Goal: Transaction & Acquisition: Purchase product/service

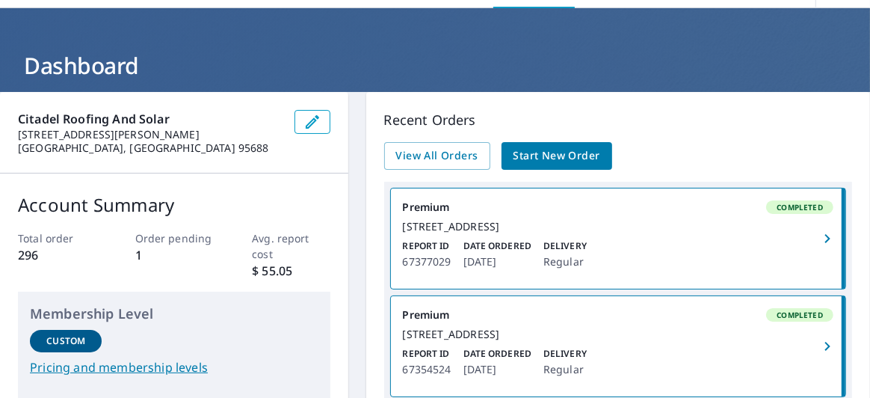
scroll to position [43, 0]
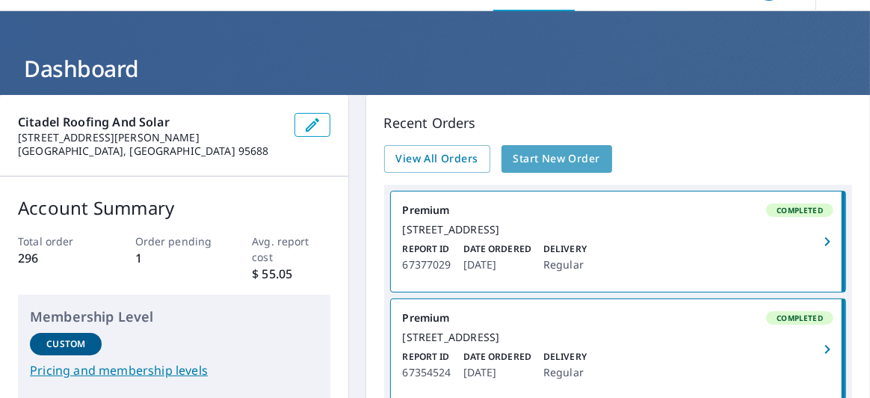
click at [549, 158] on span "Start New Order" at bounding box center [557, 159] width 87 height 19
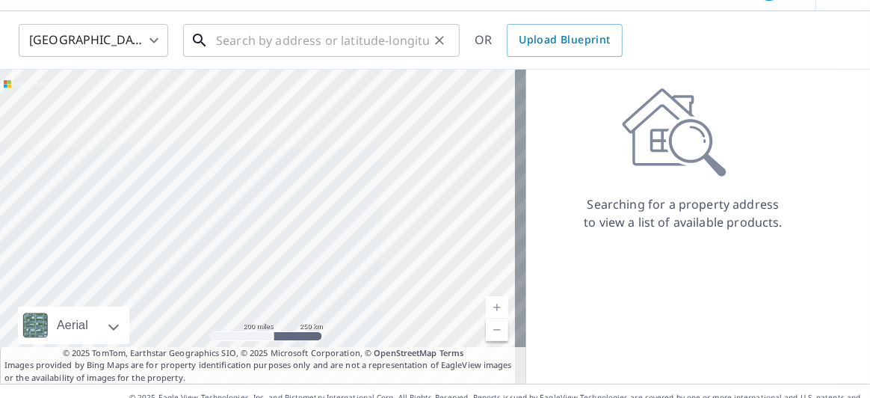
click at [227, 44] on input "text" at bounding box center [322, 40] width 213 height 42
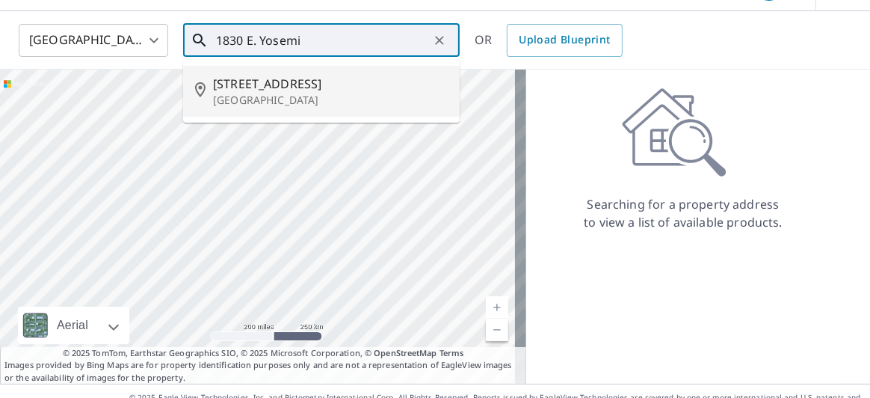
click at [255, 80] on span "[STREET_ADDRESS]" at bounding box center [330, 84] width 235 height 18
type input "[STREET_ADDRESS]"
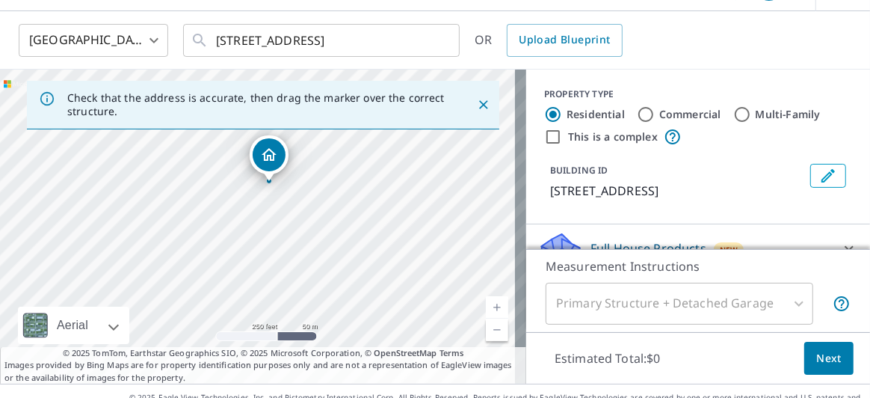
drag, startPoint x: 259, startPoint y: 194, endPoint x: 271, endPoint y: 151, distance: 44.3
click at [486, 303] on link "Current Level 17, Zoom In" at bounding box center [497, 307] width 22 height 22
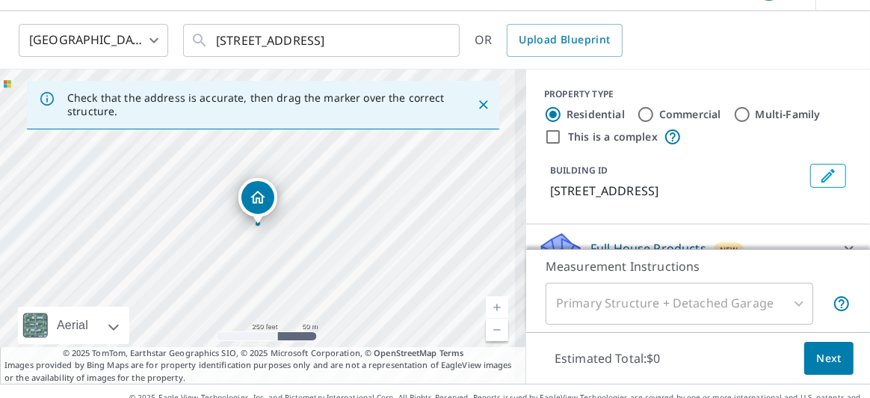
click at [486, 303] on link "Current Level 17, Zoom In" at bounding box center [497, 307] width 22 height 22
click at [486, 303] on link "Current Level 18.17162328891434, Zoom In Disabled" at bounding box center [497, 307] width 22 height 22
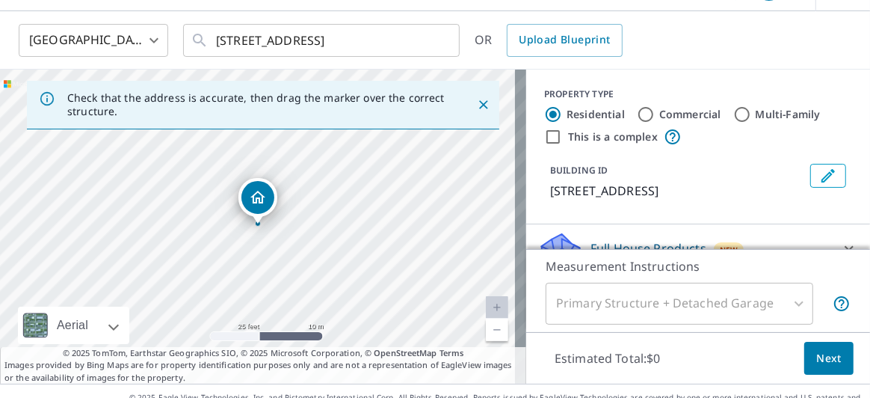
click at [486, 303] on link "Current Level 20, Zoom In Disabled" at bounding box center [497, 307] width 22 height 22
drag, startPoint x: 306, startPoint y: 251, endPoint x: 305, endPoint y: 238, distance: 12.8
click at [305, 238] on div "[STREET_ADDRESS]" at bounding box center [263, 227] width 526 height 314
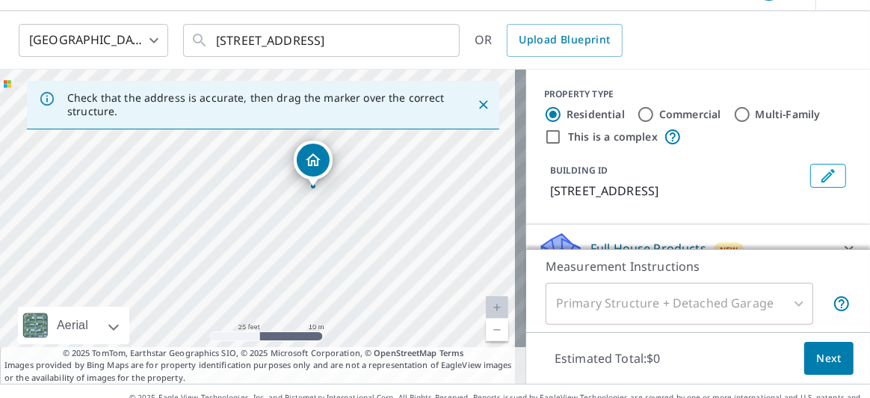
drag, startPoint x: 127, startPoint y: 213, endPoint x: 171, endPoint y: 187, distance: 51.3
click at [171, 187] on div "[STREET_ADDRESS]" at bounding box center [263, 227] width 526 height 314
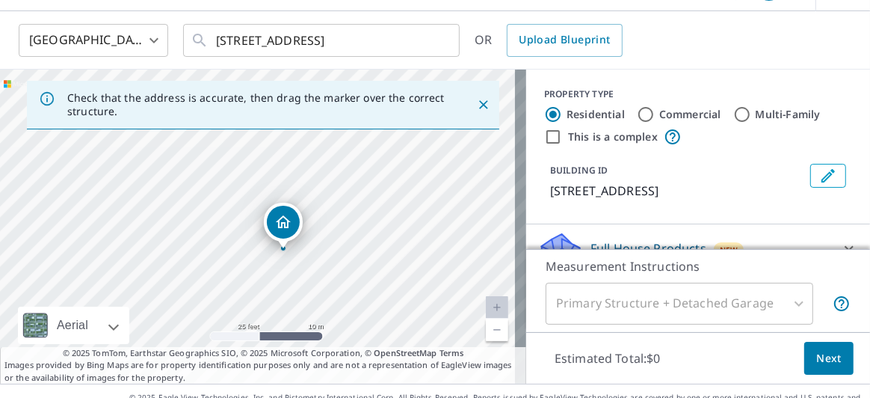
drag, startPoint x: 430, startPoint y: 193, endPoint x: 407, endPoint y: 247, distance: 58.6
click at [407, 247] on div "[STREET_ADDRESS]" at bounding box center [263, 227] width 526 height 314
click at [198, 241] on div "[STREET_ADDRESS]" at bounding box center [263, 227] width 526 height 314
drag, startPoint x: 261, startPoint y: 192, endPoint x: 263, endPoint y: 200, distance: 7.8
drag, startPoint x: 413, startPoint y: 152, endPoint x: 462, endPoint y: 200, distance: 68.7
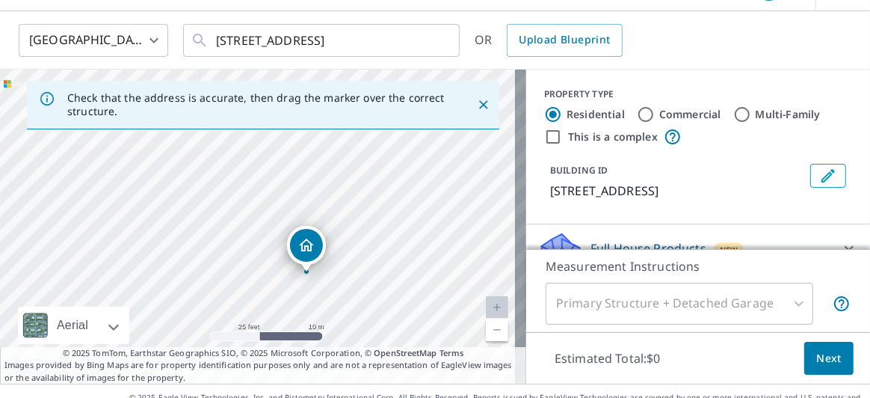
click at [462, 200] on div "[STREET_ADDRESS]" at bounding box center [263, 227] width 526 height 314
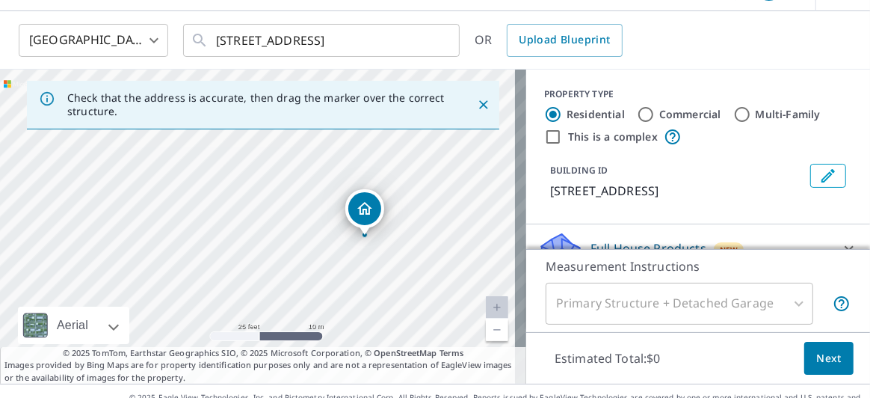
drag, startPoint x: 354, startPoint y: 181, endPoint x: 413, endPoint y: 144, distance: 69.3
click at [413, 144] on div "[STREET_ADDRESS]" at bounding box center [263, 227] width 526 height 314
drag, startPoint x: 400, startPoint y: 330, endPoint x: 416, endPoint y: 348, distance: 23.8
click at [416, 348] on div "Check that the address is accurate, then drag the marker over the correct struc…" at bounding box center [263, 227] width 526 height 314
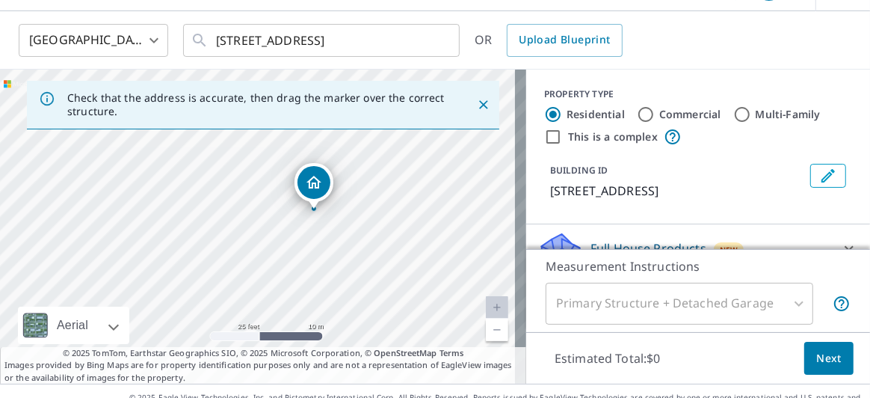
click at [349, 304] on div "[STREET_ADDRESS]" at bounding box center [263, 227] width 526 height 314
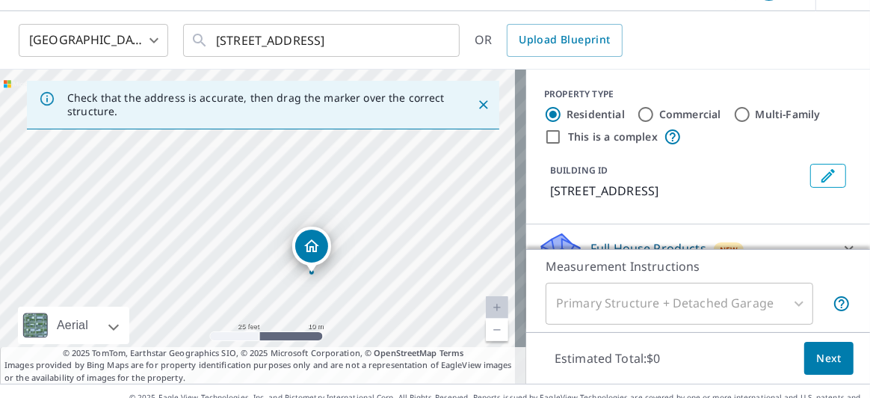
drag, startPoint x: 373, startPoint y: 227, endPoint x: 371, endPoint y: 280, distance: 52.4
click at [371, 280] on div "[STREET_ADDRESS]" at bounding box center [263, 227] width 526 height 314
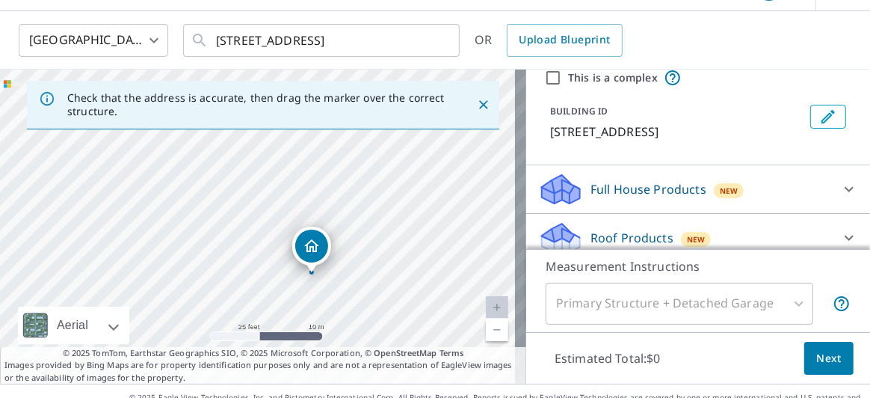
scroll to position [63, 0]
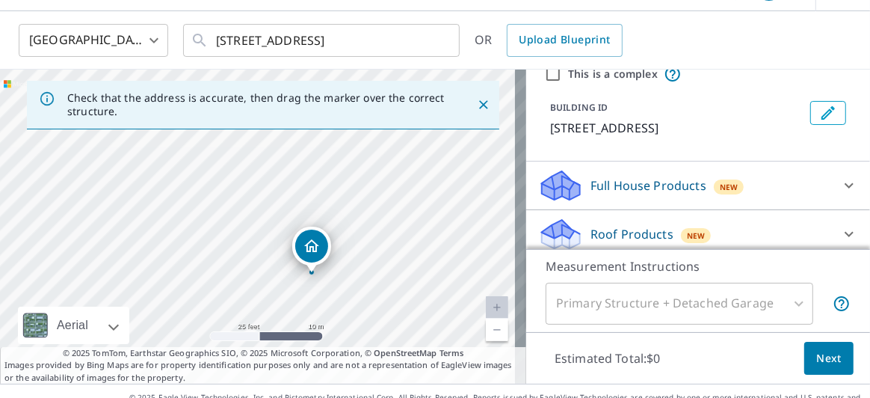
click at [845, 232] on icon at bounding box center [849, 234] width 9 height 5
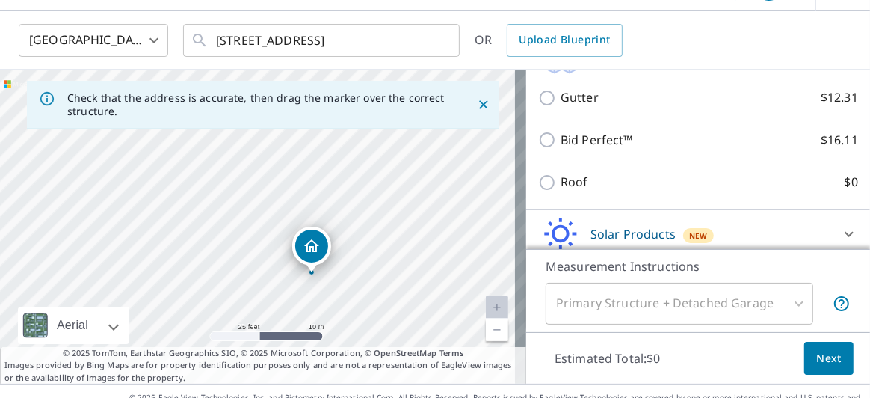
scroll to position [236, 0]
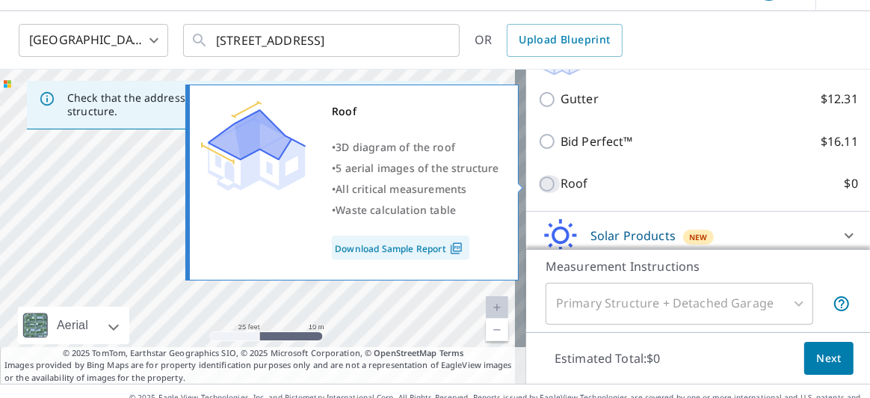
click at [543, 182] on input "Roof $0" at bounding box center [549, 184] width 22 height 18
checkbox input "true"
type input "3"
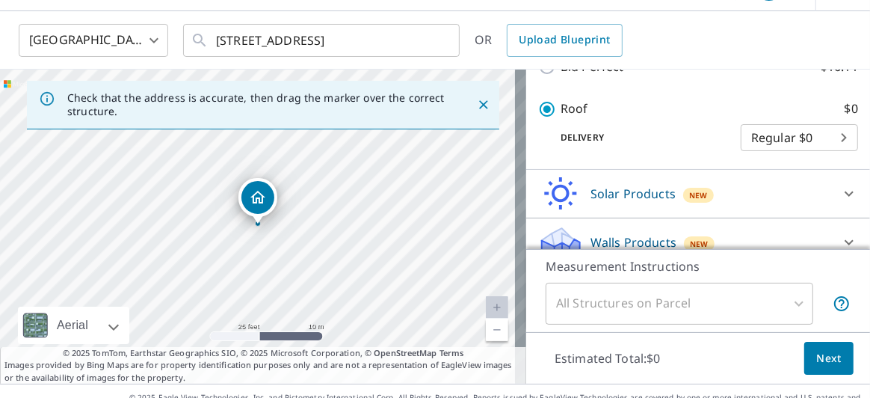
scroll to position [309, 0]
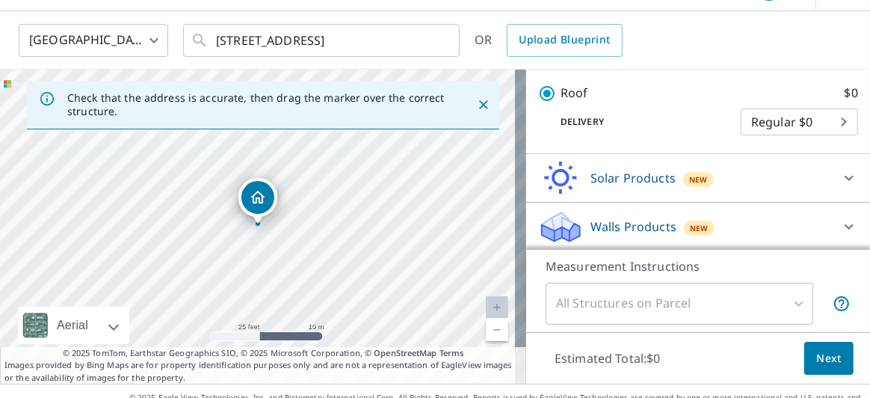
click at [819, 357] on span "Next" at bounding box center [828, 358] width 25 height 19
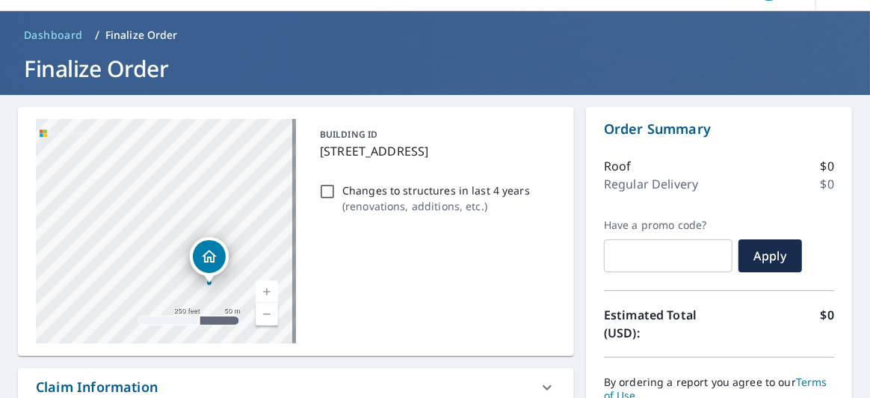
drag, startPoint x: 238, startPoint y: 231, endPoint x: 277, endPoint y: 278, distance: 60.6
click at [277, 278] on div "[STREET_ADDRESS]" at bounding box center [166, 231] width 260 height 224
drag, startPoint x: 212, startPoint y: 253, endPoint x: 201, endPoint y: 228, distance: 27.5
click at [201, 228] on icon "Dropped pin, building 1, Residential property, 1858 N Shelly Rd Manteca, CA 953…" at bounding box center [198, 227] width 15 height 13
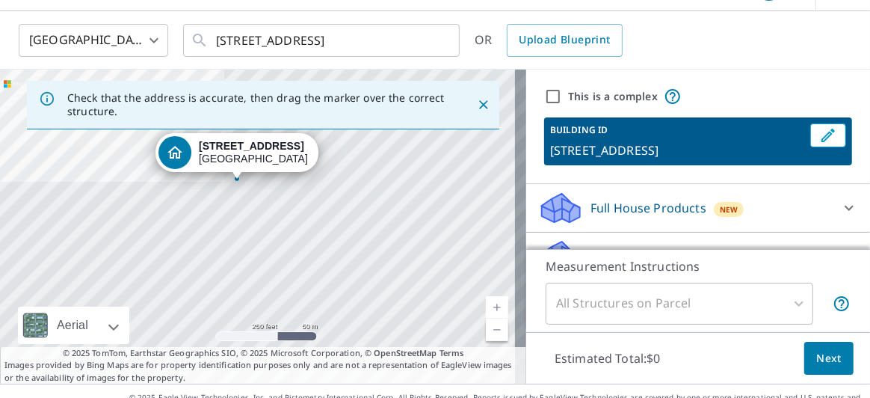
drag, startPoint x: 276, startPoint y: 201, endPoint x: 256, endPoint y: 156, distance: 48.9
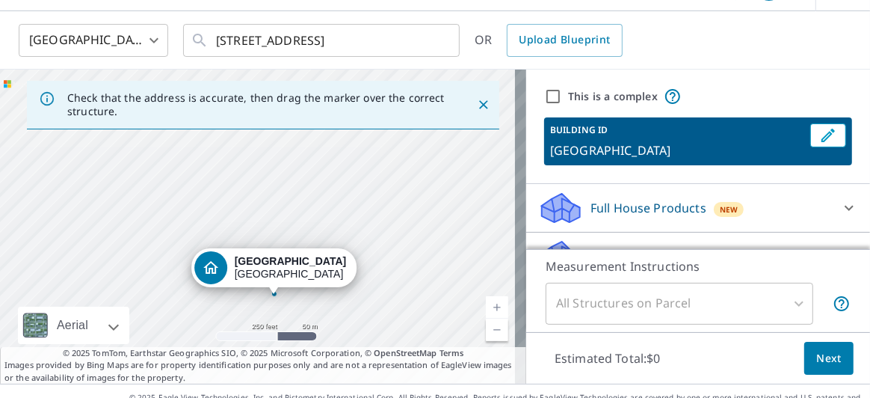
drag, startPoint x: 332, startPoint y: 218, endPoint x: 350, endPoint y: 293, distance: 76.9
click at [350, 293] on div "[GEOGRAPHIC_DATA]" at bounding box center [263, 227] width 526 height 314
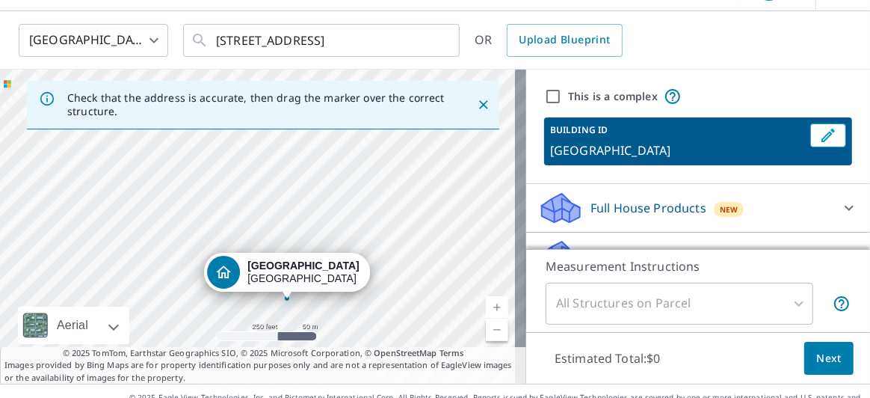
drag, startPoint x: 306, startPoint y: 265, endPoint x: 320, endPoint y: 271, distance: 15.0
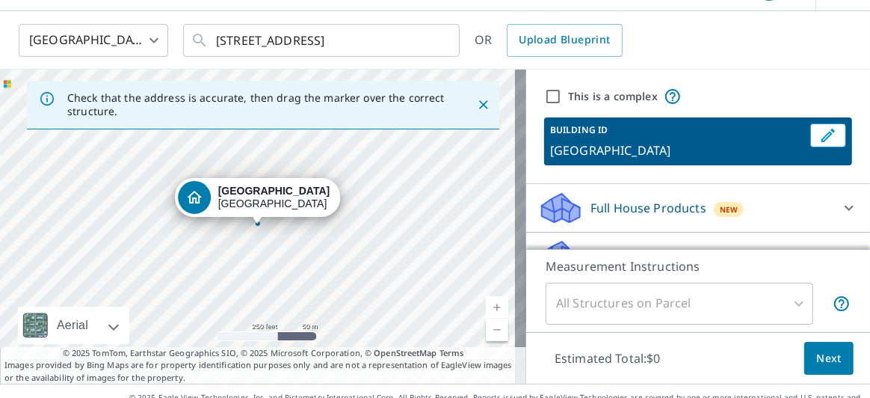
click at [486, 305] on link "Current Level 17, Zoom In" at bounding box center [497, 307] width 22 height 22
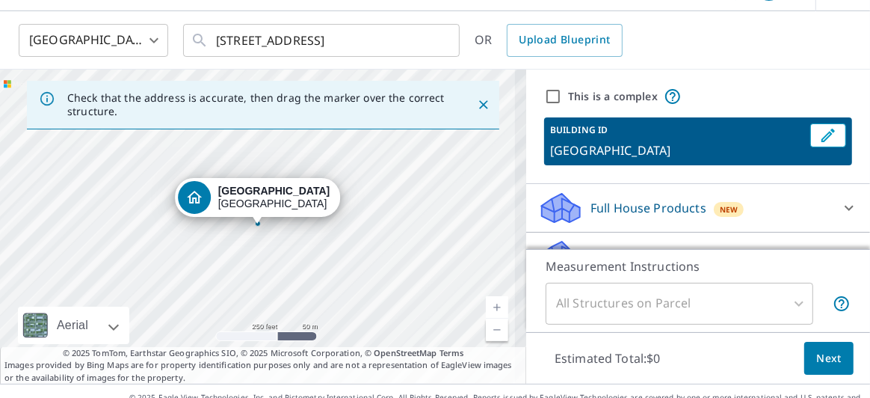
click at [486, 305] on link "Current Level 17, Zoom In" at bounding box center [497, 307] width 22 height 22
click at [486, 305] on link "Current Level 17.780358189679585, Zoom In" at bounding box center [497, 307] width 22 height 22
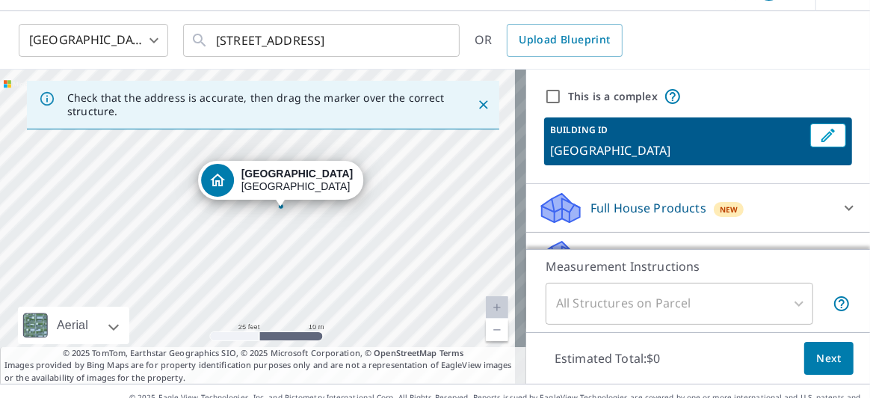
drag, startPoint x: 303, startPoint y: 250, endPoint x: 327, endPoint y: 232, distance: 30.1
click at [327, 232] on div "[GEOGRAPHIC_DATA]" at bounding box center [263, 227] width 526 height 314
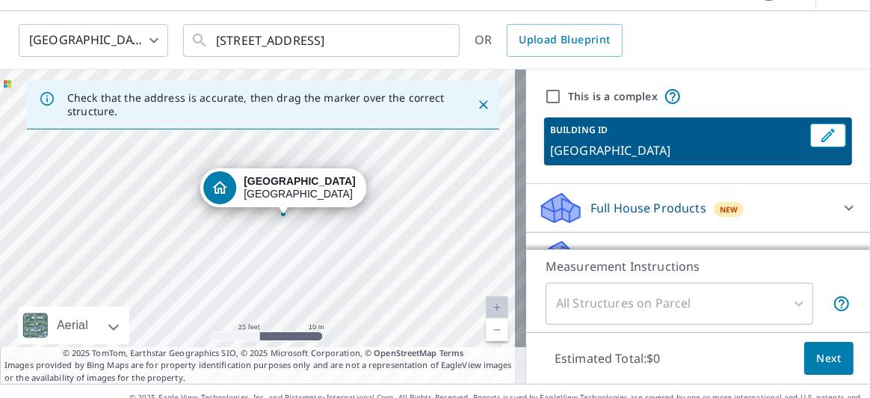
drag, startPoint x: 296, startPoint y: 182, endPoint x: 298, endPoint y: 190, distance: 7.6
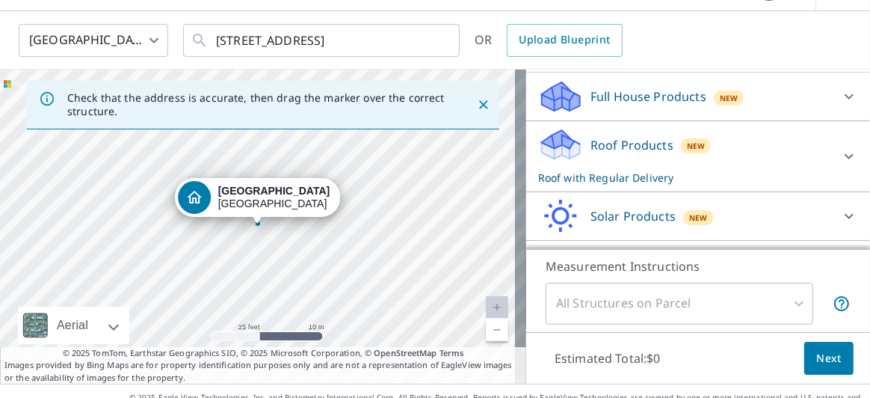
scroll to position [100, 0]
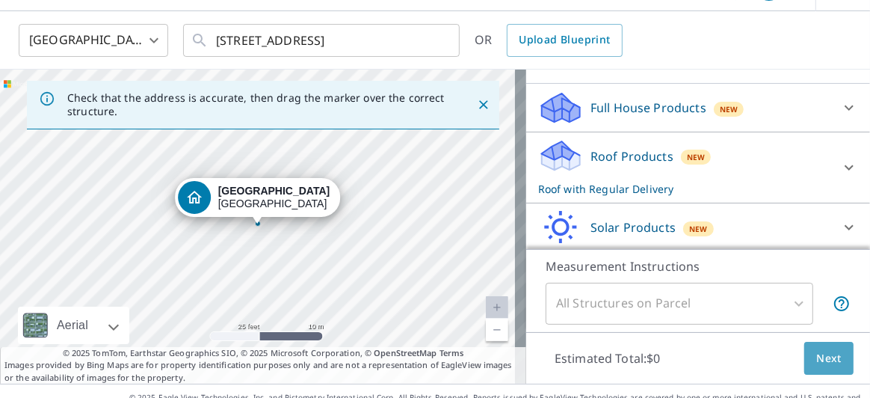
click at [816, 359] on span "Next" at bounding box center [828, 358] width 25 height 19
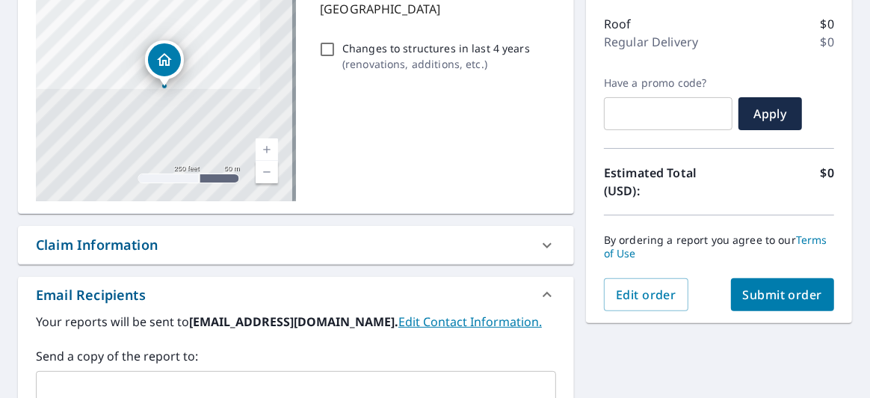
scroll to position [270, 0]
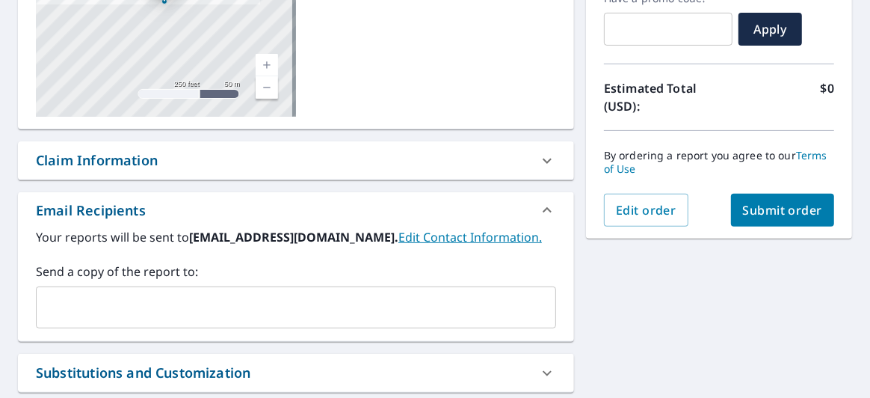
click at [770, 209] on span "Submit order" at bounding box center [783, 210] width 80 height 16
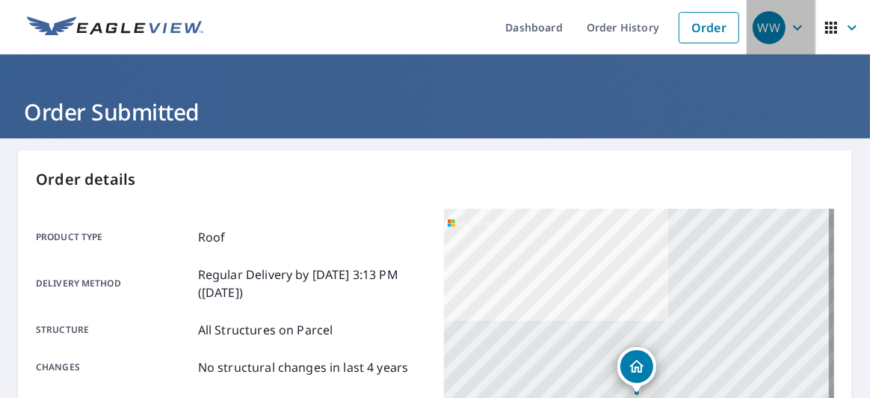
click at [789, 25] on icon "button" at bounding box center [798, 28] width 18 height 18
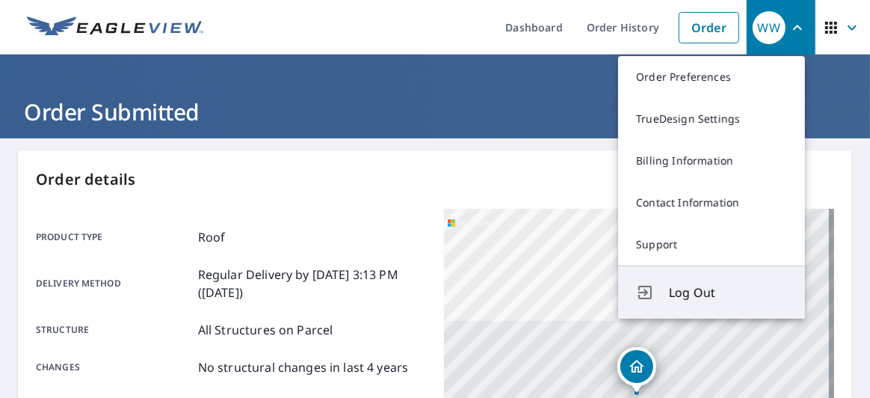
click at [686, 298] on span "Log Out" at bounding box center [728, 292] width 118 height 18
